Goal: Answer question/provide support: Share knowledge or assist other users

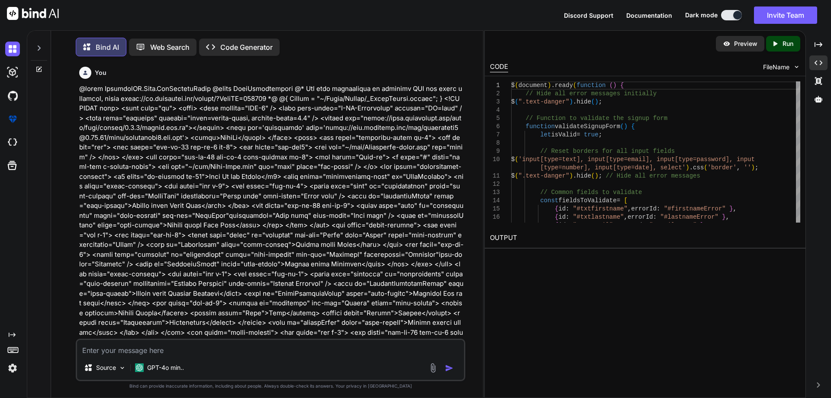
scroll to position [3392, 0]
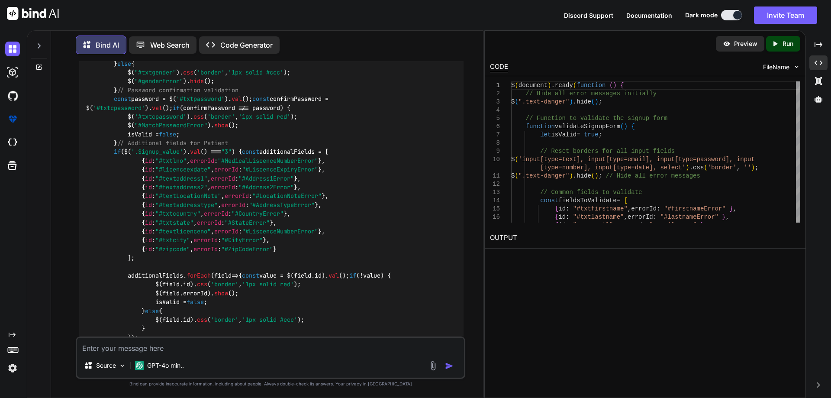
click at [138, 350] on textarea at bounding box center [270, 346] width 387 height 16
paste textarea "@using InfraredIV.Core.WebRequestModel @model UserRegistration @* For more info…"
type textarea "@using InfraredIV.Core.WebRequestModel @model UserRegistration @* For more info…"
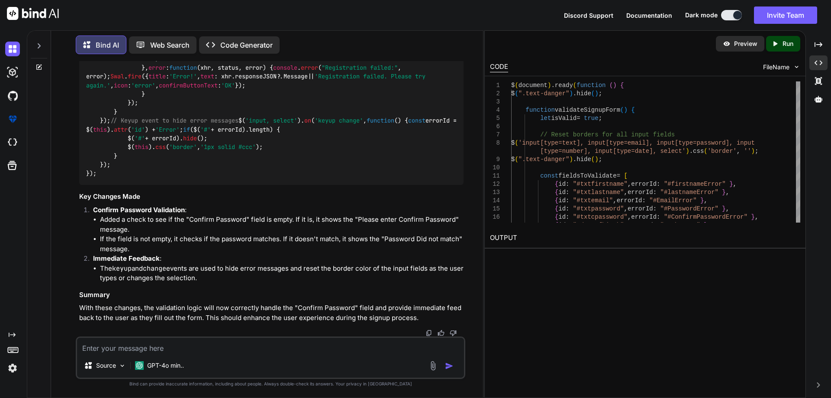
scroll to position [5756, 0]
click at [158, 348] on textarea at bounding box center [270, 346] width 387 height 16
paste textarea "$('input, select').on('keyup change', function () { debugger const errorId = $(…"
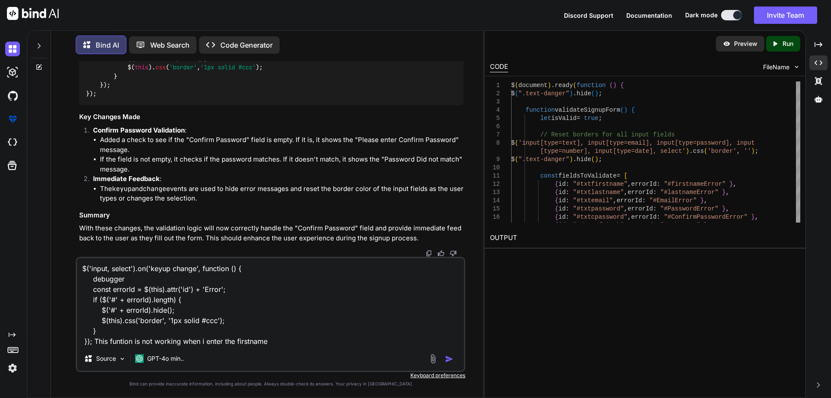
drag, startPoint x: 86, startPoint y: 289, endPoint x: 252, endPoint y: 291, distance: 165.9
click at [252, 291] on textarea "$('input, select').on('keyup change', function () { debugger const errorId = $(…" at bounding box center [270, 302] width 387 height 88
click at [298, 344] on textarea "$('input, select').on('keyup change', function () { debugger const errorId = $(…" at bounding box center [270, 302] width 387 height 88
paste textarea "const errorId = $(this).attr('id') + 'Error';"
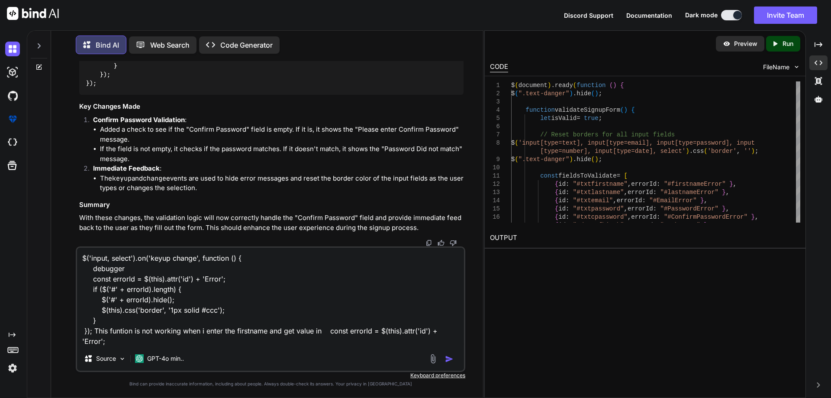
paste textarea "txtfirstnameError"
type textarea "$('input, select').on('keyup change', function () { debugger const errorId = $(…"
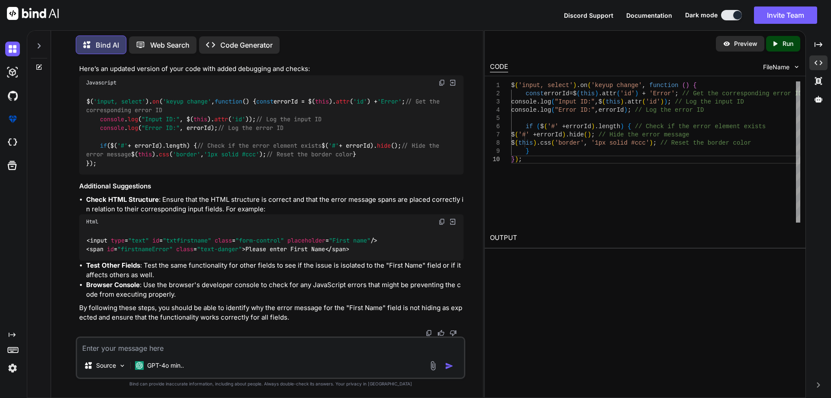
scroll to position [7436, 0]
click at [443, 86] on img at bounding box center [442, 82] width 7 height 7
click at [223, 350] on textarea at bounding box center [270, 346] width 387 height 16
paste textarea "// Keyup event to hide error messages $('input, select').on('keyup change', fun…"
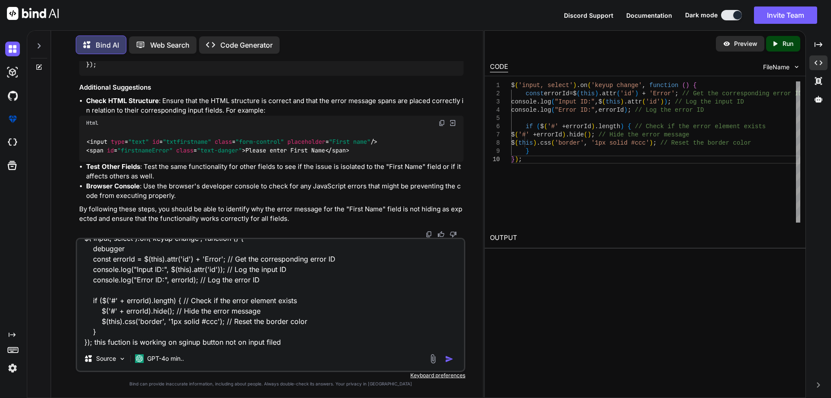
type textarea "// Keyup event to hide error messages $('input, select').on('keyup change', fun…"
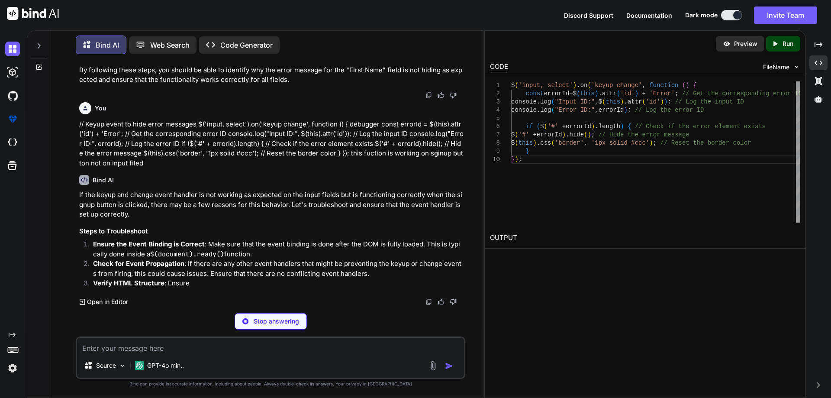
scroll to position [6225, 0]
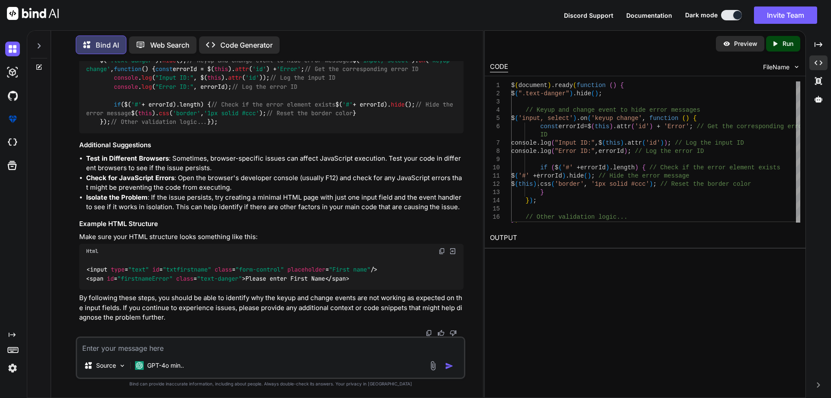
scroll to position [7941, 0]
drag, startPoint x: 95, startPoint y: 162, endPoint x: 236, endPoint y: 160, distance: 141.6
click at [236, 134] on div "$( document ). ready ( function ( ) { $( ".text-danger" ). hide (); // Keyup an…" at bounding box center [271, 87] width 385 height 94
click at [443, 36] on img at bounding box center [442, 32] width 7 height 7
click at [184, 345] on textarea at bounding box center [270, 346] width 387 height 16
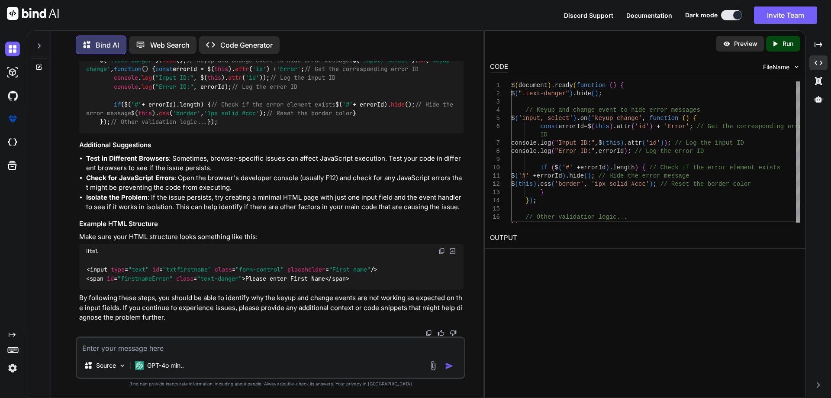
paste textarea "<input type="text" id="txtfirstname" class="form-control" asp-for="FirstName" p…"
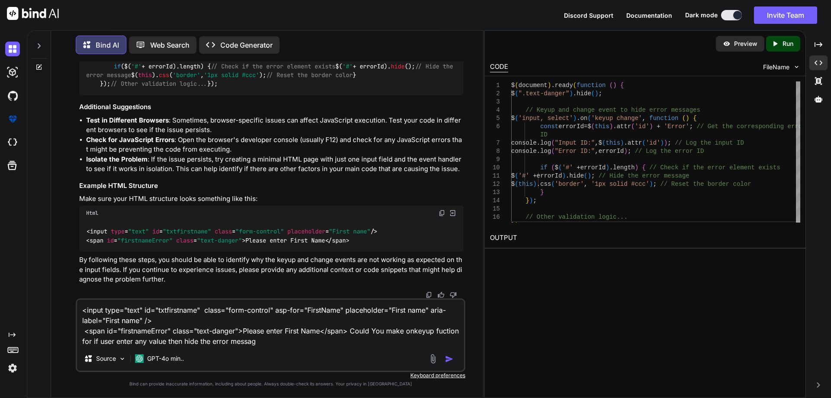
type textarea "<input type="text" id="txtfirstname" class="form-control" asp-for="FirstName" p…"
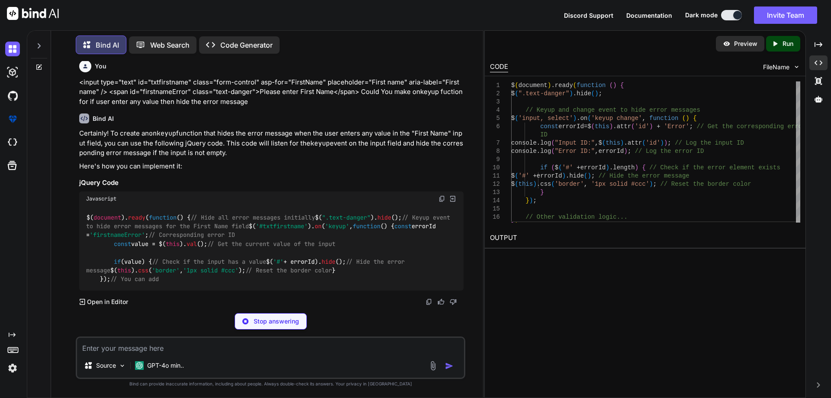
scroll to position [8465, 0]
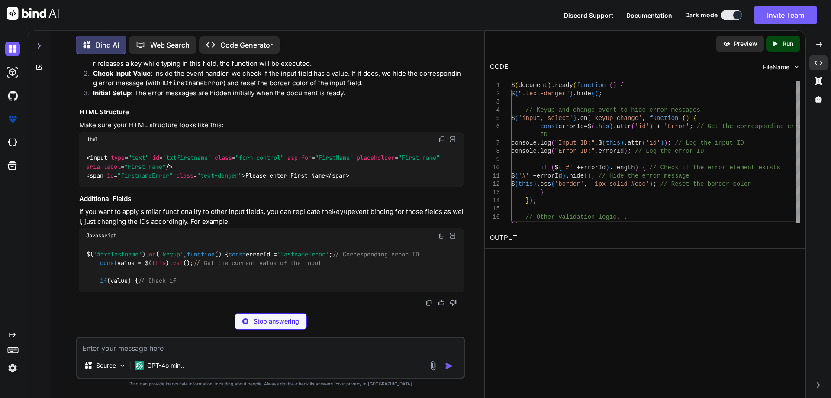
drag, startPoint x: 99, startPoint y: 188, endPoint x: 261, endPoint y: 260, distance: 177.2
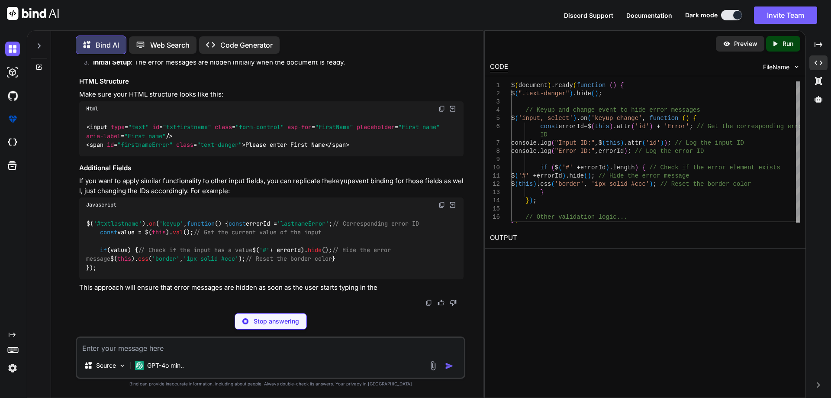
copy code "$( '#txtfirstname' ). on ( 'keyup' , function ( ) { const errorId = 'firstnameE…"
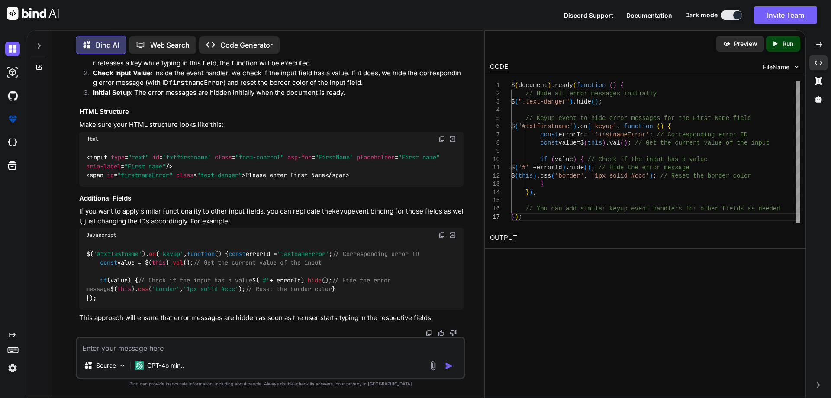
click at [170, 349] on textarea at bounding box center [270, 346] width 387 height 16
paste textarea "<div class="col-lg-6"> <select id="txtgender" asp-for="Gender" class="form-sele…"
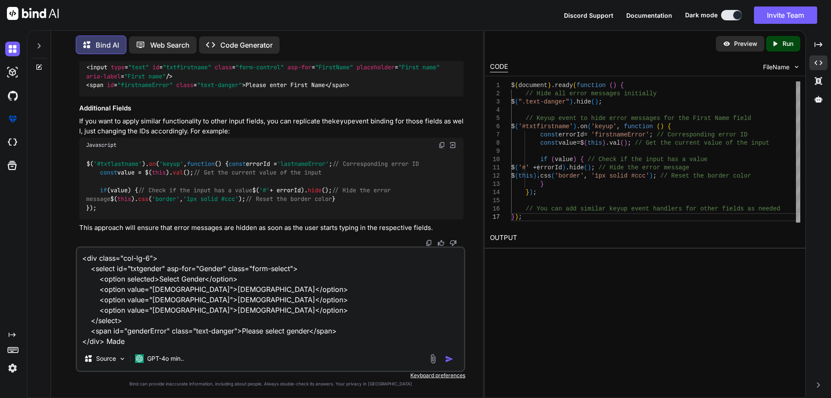
copy span "keyup"
click at [156, 342] on textarea "<div class="col-lg-6"> <select id="txtgender" asp-for="Gender" class="form-sele…" at bounding box center [270, 297] width 387 height 99
paste textarea "keyup"
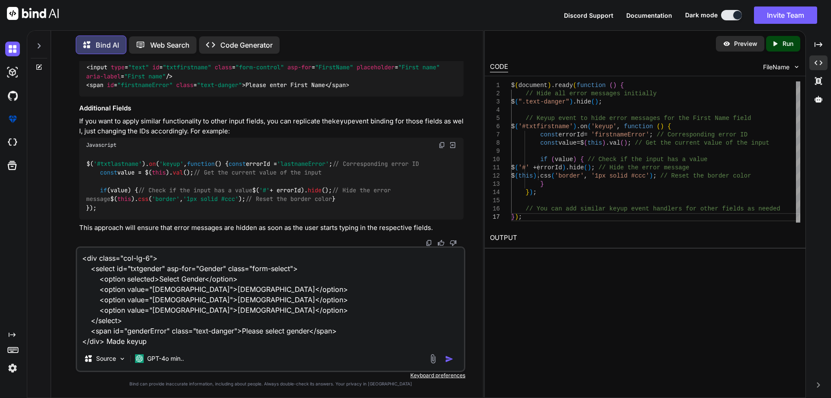
copy code "function"
click at [161, 347] on div "<div class="col-lg-6"> <select id="txtgender" asp-for="Gender" class="form-sele…" at bounding box center [271, 309] width 390 height 126
click at [164, 343] on textarea "<div class="col-lg-6"> <select id="txtgender" asp-for="Gender" class="form-sele…" at bounding box center [270, 297] width 387 height 99
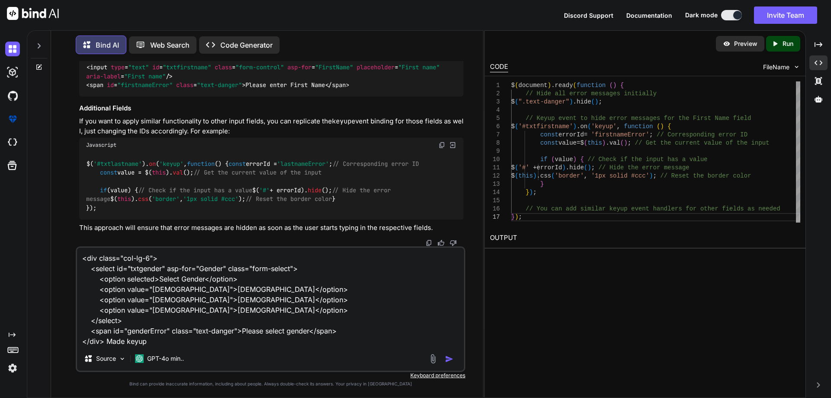
paste textarea "function"
click at [144, 270] on textarea "<div class="col-lg-6"> <select id="txtgender" asp-for="Gender" class="form-sele…" at bounding box center [270, 297] width 387 height 99
click at [195, 338] on textarea "<div class="col-lg-6"> <select id="txtgender" asp-for="Gender" class="form-sele…" at bounding box center [270, 297] width 387 height 99
paste textarea "txtgender"
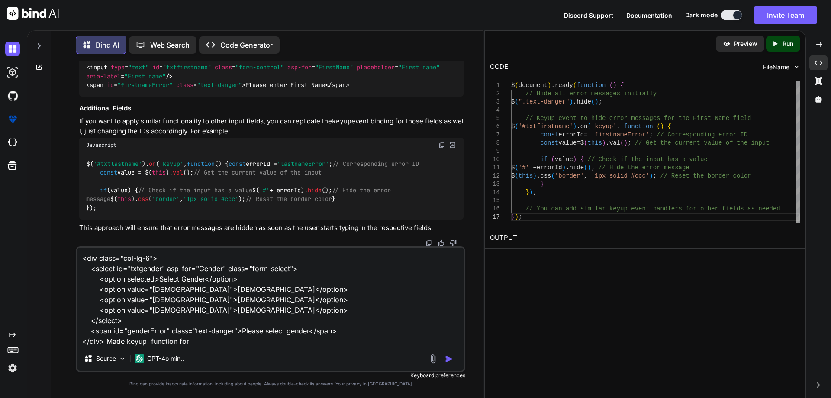
type textarea "<div class="col-lg-6"> <select id="txtgender" asp-for="Gender" class="form-sele…"
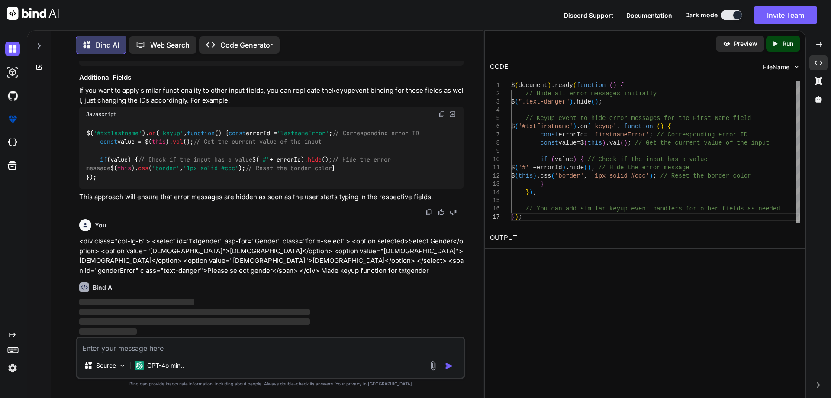
scroll to position [8883, 0]
click at [291, 353] on textarea at bounding box center [270, 346] width 387 height 16
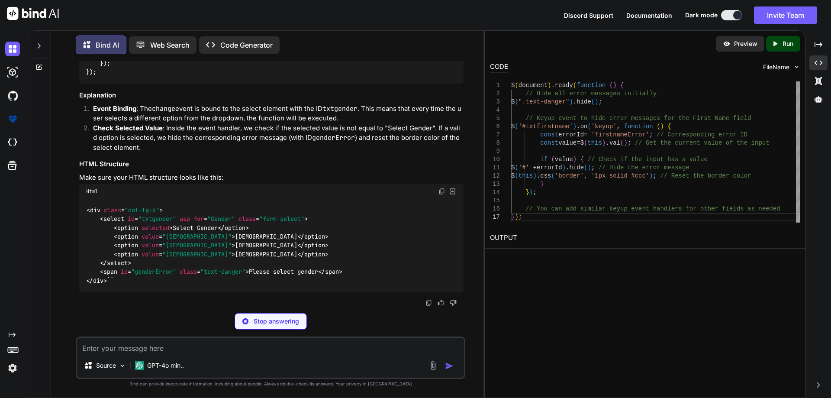
scroll to position [9186, 0]
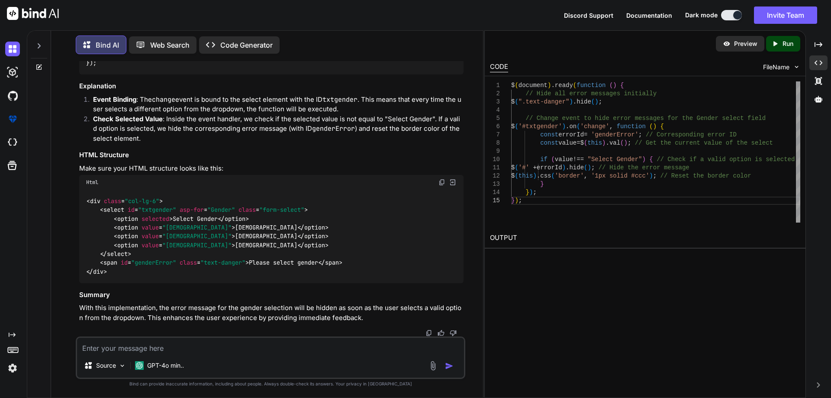
click at [104, 68] on code "$( document ). ready ( function ( ) { // Hide all error messages initially $( "…" at bounding box center [271, 28] width 371 height 80
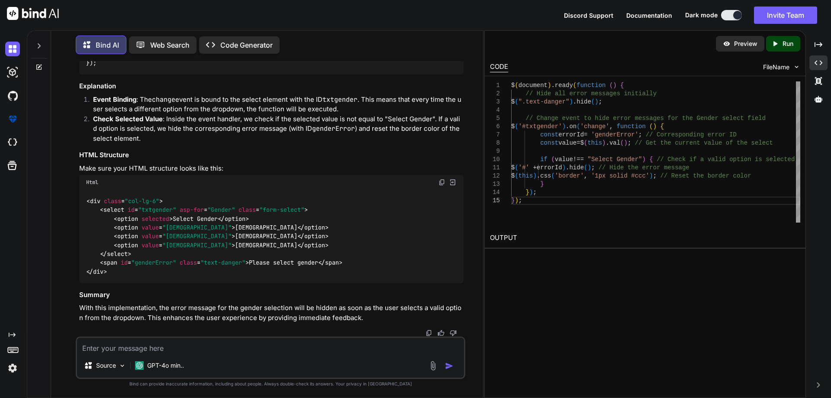
click at [157, 350] on textarea at bounding box center [270, 346] width 387 height 16
paste textarea "<div class="col-lg-6"> <input type="password" id="txtpassword" class="form-cont…"
type textarea "<div class="col-lg-6"> <input type="password" id="txtpassword" class="form-cont…"
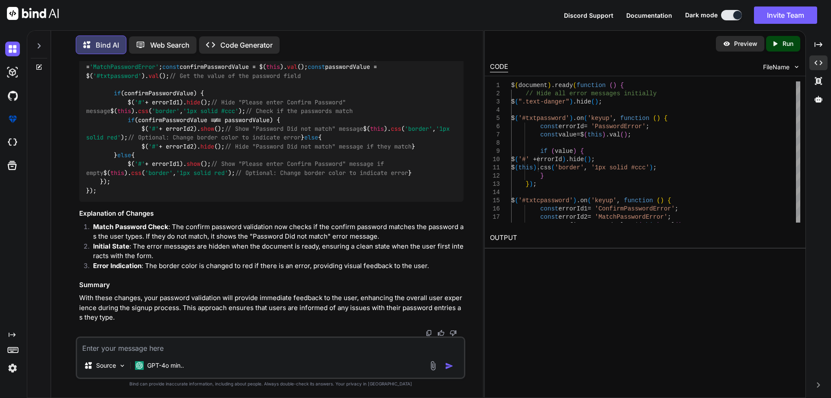
scroll to position [10006, 0]
drag, startPoint x: 99, startPoint y: 103, endPoint x: 166, endPoint y: 299, distance: 206.9
click at [166, 202] on div "$( document ). ready ( function ( ) { // Hide all error messages initially $( "…" at bounding box center [271, 85] width 385 height 235
copy code "$( '#txtcpassword' ). on ( 'keyup' , function ( ) { const errorId1 = 'ConfirmPa…"
click at [197, 348] on textarea at bounding box center [270, 346] width 387 height 16
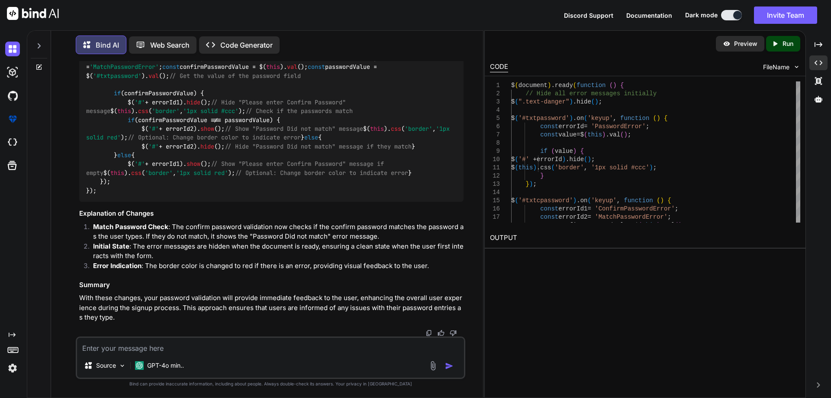
paste textarea "<div class="col-lg-12 col-xl-6 position-relative"> <input placeholder="DOB" cla…"
type textarea "<div class="col-lg-12 col-xl-6 position-relative"> <input placeholder="DOB" cla…"
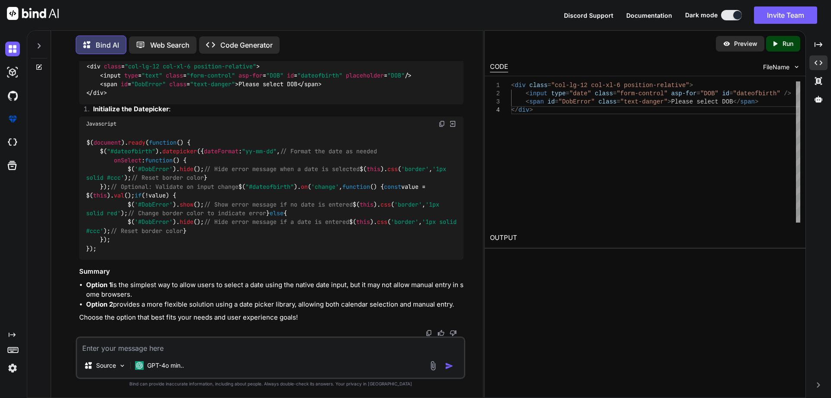
scroll to position [10414, 0]
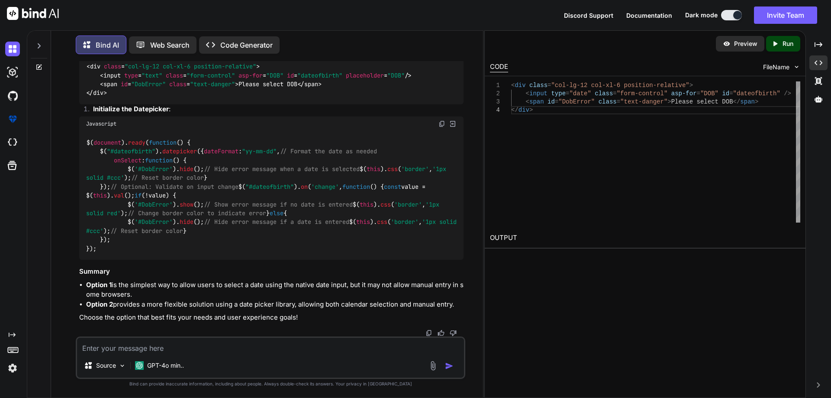
drag, startPoint x: 413, startPoint y: 226, endPoint x: 82, endPoint y: 226, distance: 330.8
click at [82, 28] on div "< link rel = "stylesheet" href = "[URL][DOMAIN_NAME]" > < script src = "[URL][D…" at bounding box center [271, 8] width 385 height 40
copy span "< link rel = "stylesheet" href = "[URL][DOMAIN_NAME]" >"
drag, startPoint x: 351, startPoint y: 236, endPoint x: 81, endPoint y: 239, distance: 269.4
click at [81, 28] on div "< link rel = "stylesheet" href = "[URL][DOMAIN_NAME]" > < script src = "[URL][D…" at bounding box center [271, 8] width 385 height 40
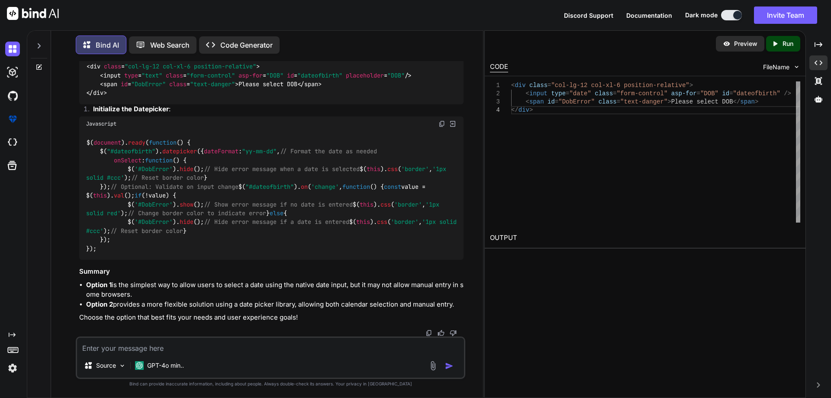
copy code "< script src = "[URL][DOMAIN_NAME]" > </ script >"
drag, startPoint x: 357, startPoint y: 242, endPoint x: 77, endPoint y: 244, distance: 280.2
click at [77, 244] on div "You Bind AI To add validation specifically for the "Signup" button without plac…" at bounding box center [271, 229] width 390 height 336
copy code "< script src = "[URL][DOMAIN_NAME]" > </ script >"
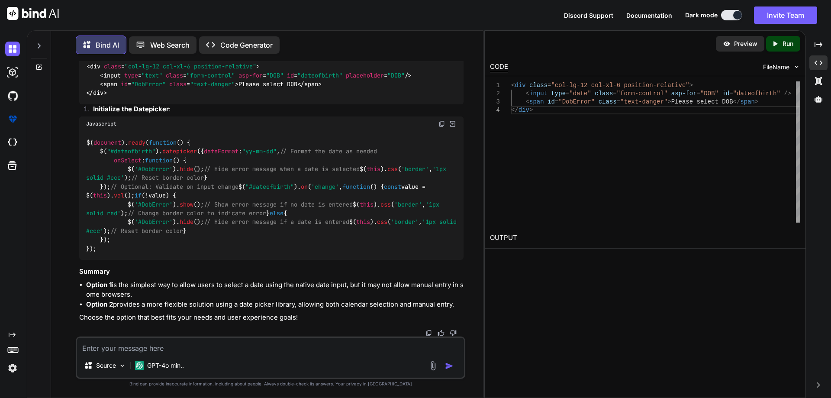
drag, startPoint x: 99, startPoint y: 204, endPoint x: 124, endPoint y: 284, distance: 84.4
click at [124, 260] on div "$( document ). ready ( function ( ) { $( "#dateofbirth" ). datepicker ({ dateFo…" at bounding box center [271, 195] width 385 height 129
copy code "$( "#dateofbirth" ). on ( 'change' , function ( ) { const value = $( this ). va…"
drag, startPoint x: 99, startPoint y: 125, endPoint x: 167, endPoint y: 282, distance: 171.3
click at [167, 260] on div "$( document ). ready ( function ( ) { $( "#dateofbirth" ). datepicker ({ dateFo…" at bounding box center [271, 195] width 385 height 129
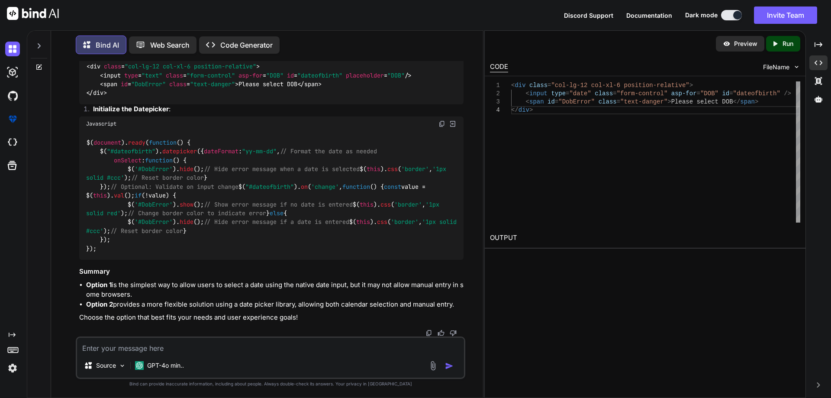
copy code "$( "#dateofbirth" ). datepicker ({ dateFormat : "yy-mm-dd" , // Format the date…"
